Goal: Task Accomplishment & Management: Complete application form

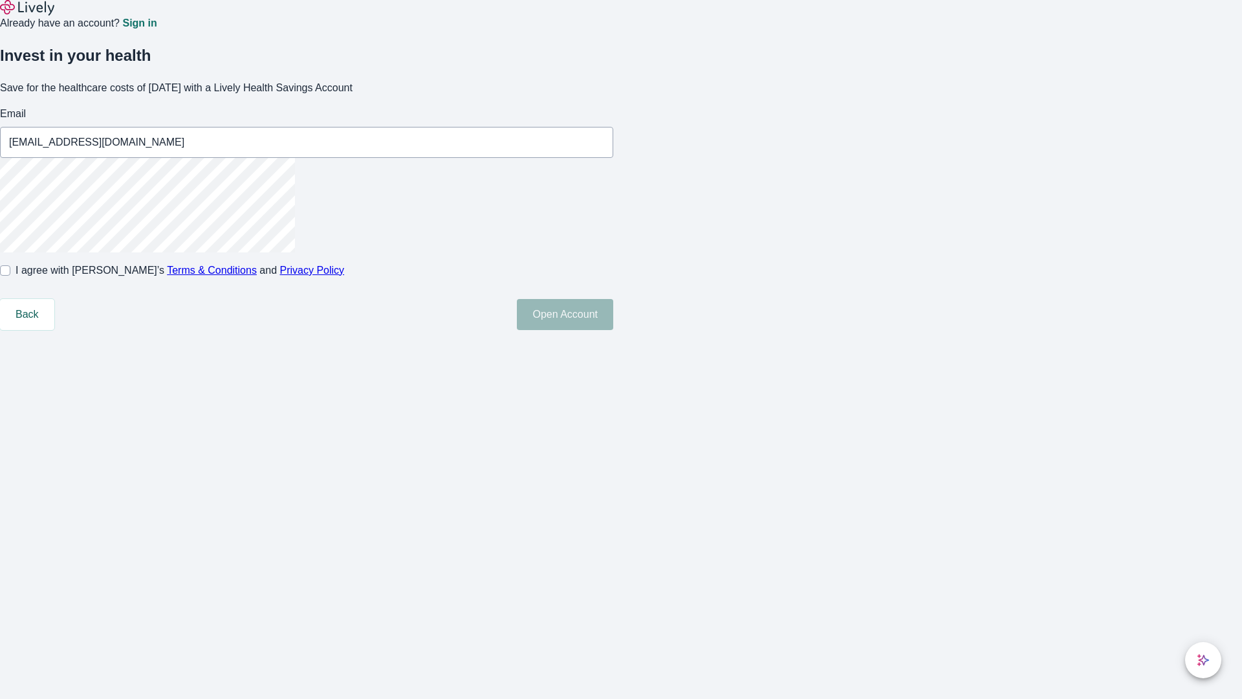
click at [10, 276] on input "I agree with Lively’s Terms & Conditions and Privacy Policy" at bounding box center [5, 270] width 10 height 10
checkbox input "true"
click at [613, 330] on button "Open Account" at bounding box center [565, 314] width 96 height 31
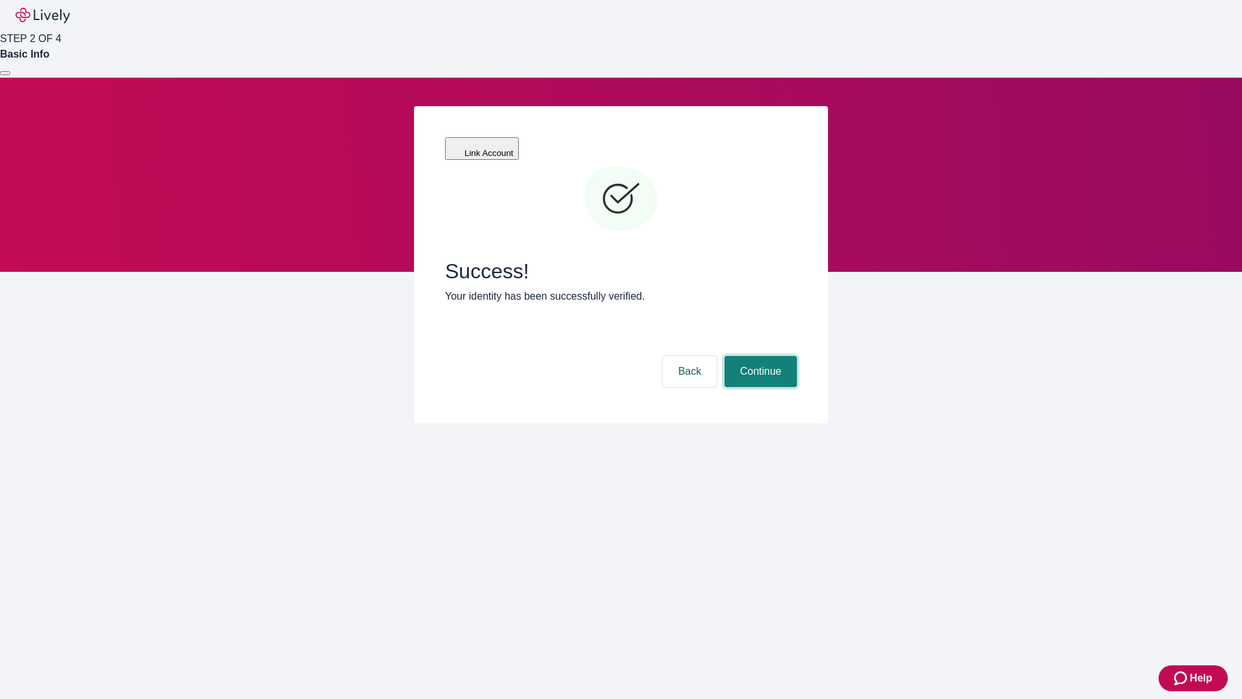
click at [759, 356] on button "Continue" at bounding box center [761, 371] width 72 height 31
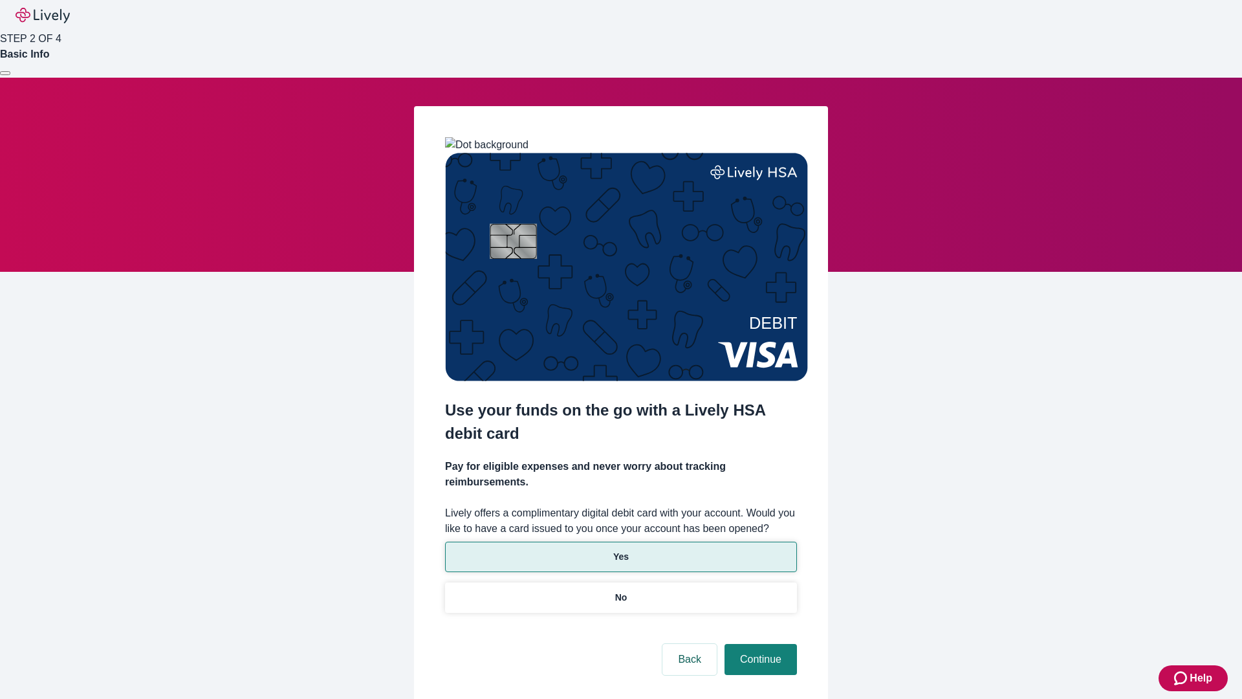
click at [620, 550] on p "Yes" at bounding box center [621, 557] width 16 height 14
click at [759, 644] on button "Continue" at bounding box center [761, 659] width 72 height 31
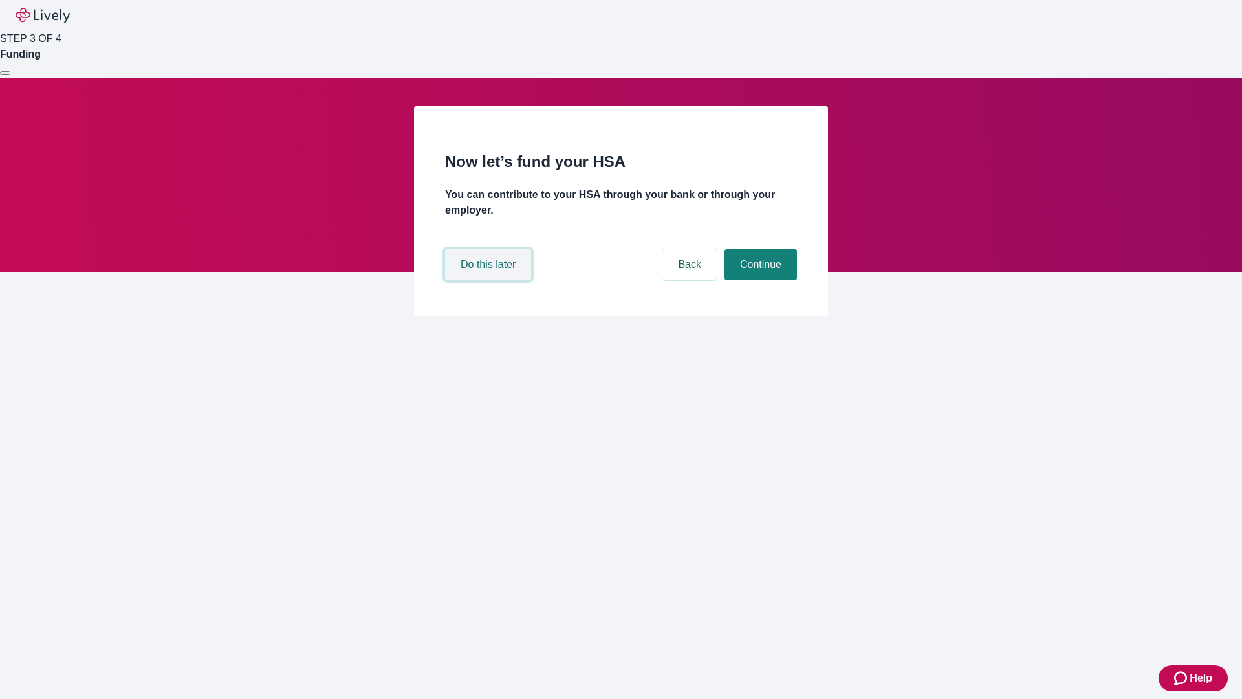
click at [490, 280] on button "Do this later" at bounding box center [488, 264] width 86 height 31
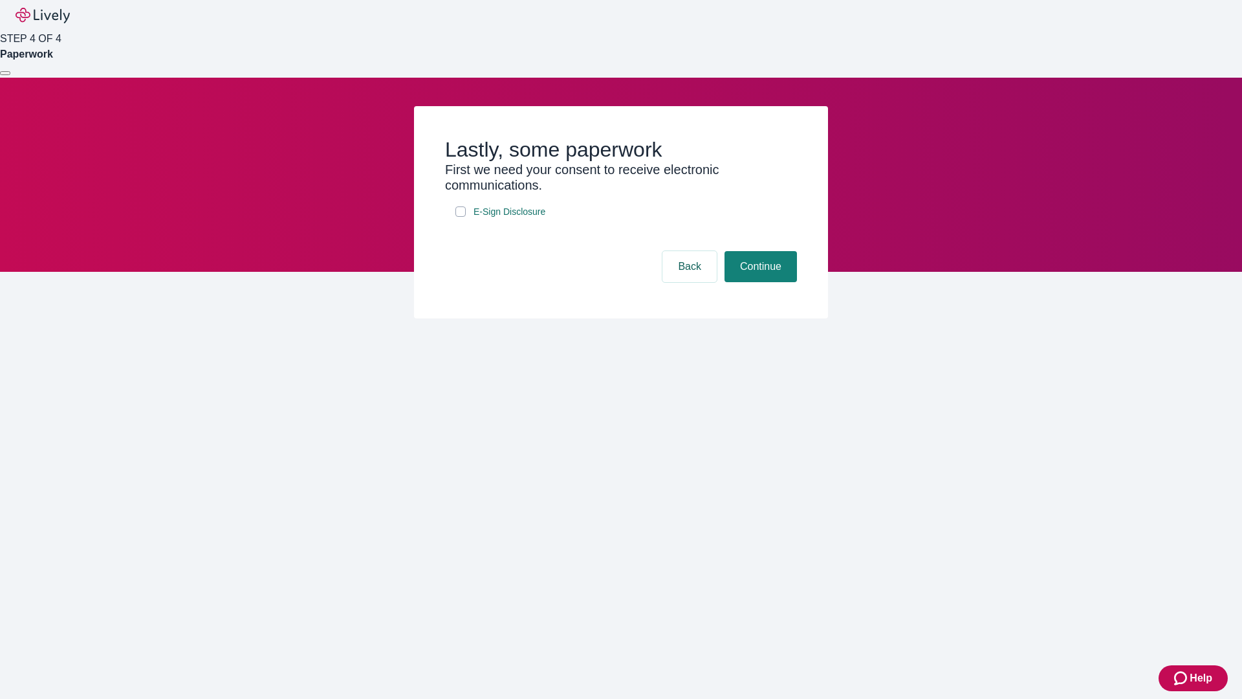
click at [461, 217] on input "E-Sign Disclosure" at bounding box center [460, 211] width 10 height 10
checkbox input "true"
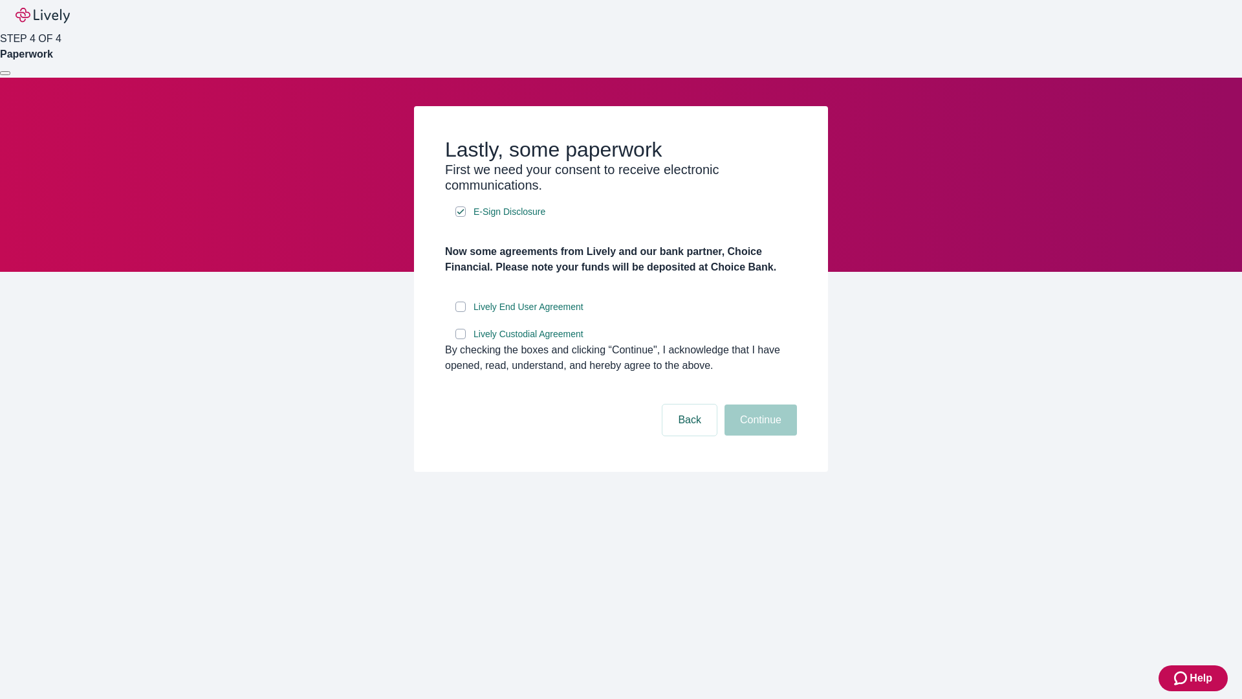
click at [461, 312] on input "Lively End User Agreement" at bounding box center [460, 307] width 10 height 10
checkbox input "true"
click at [461, 339] on input "Lively Custodial Agreement" at bounding box center [460, 334] width 10 height 10
checkbox input "true"
click at [759, 435] on button "Continue" at bounding box center [761, 419] width 72 height 31
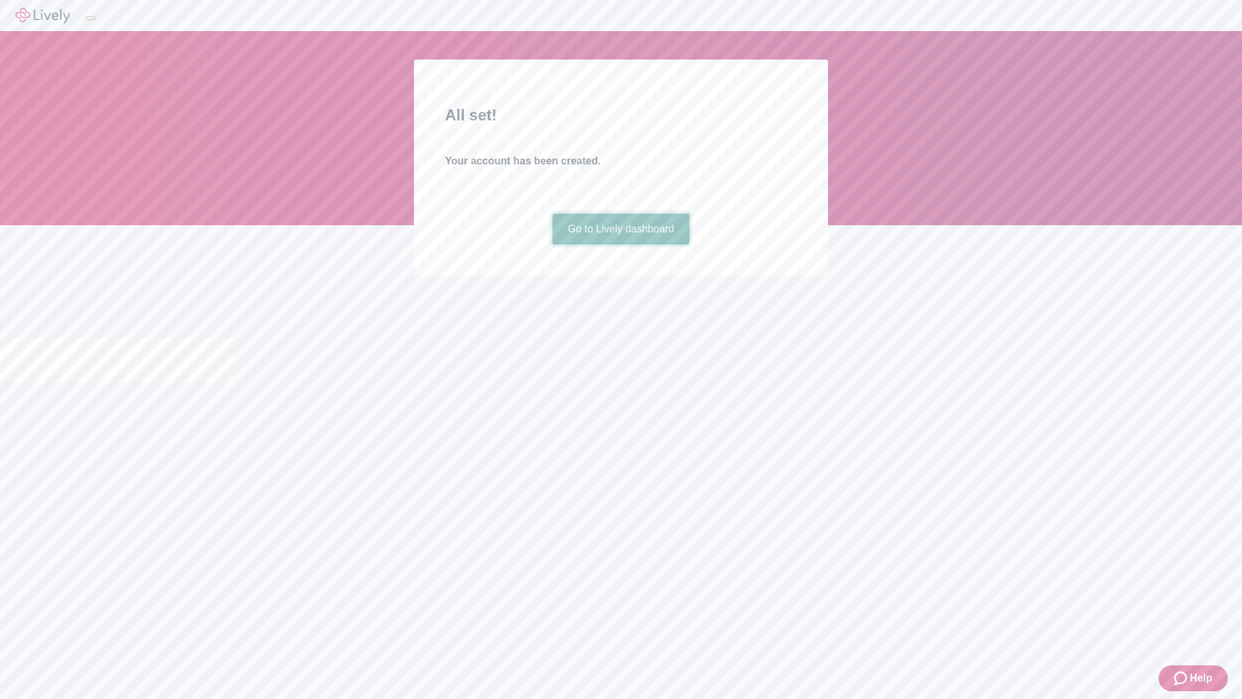
click at [620, 245] on link "Go to Lively dashboard" at bounding box center [622, 229] width 138 height 31
